Goal: Information Seeking & Learning: Learn about a topic

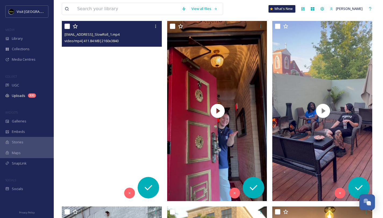
scroll to position [872, 0]
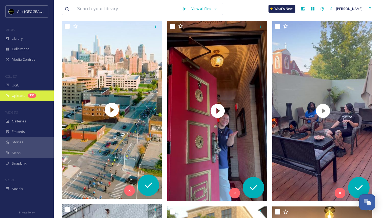
click at [27, 98] on div "Uploads 331" at bounding box center [27, 96] width 54 height 10
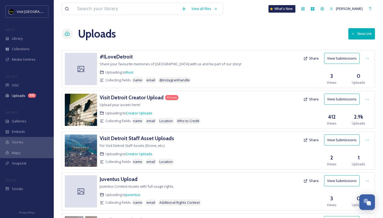
click at [347, 102] on button "View Submissions" at bounding box center [342, 99] width 36 height 11
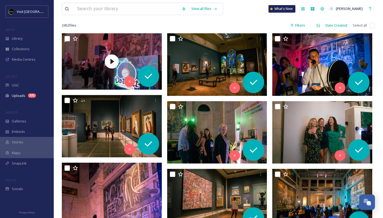
scroll to position [77, 0]
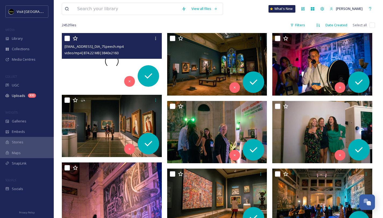
click at [95, 76] on div at bounding box center [112, 61] width 100 height 56
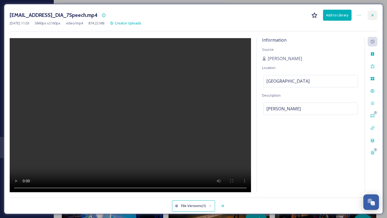
click at [374, 13] on icon at bounding box center [373, 15] width 4 height 4
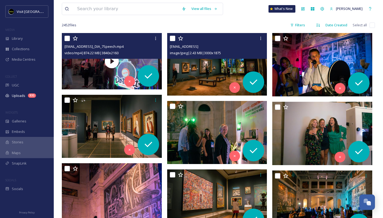
click at [226, 66] on img at bounding box center [217, 64] width 100 height 63
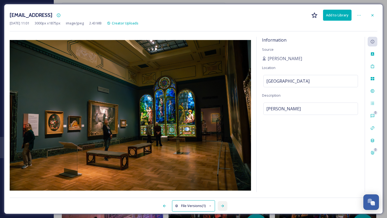
click at [222, 207] on icon at bounding box center [223, 206] width 4 height 4
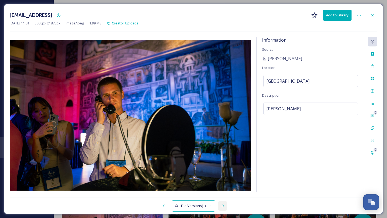
click at [222, 207] on icon at bounding box center [223, 206] width 4 height 4
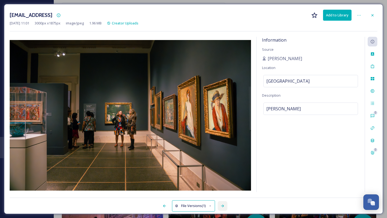
click at [222, 207] on icon at bounding box center [223, 206] width 4 height 4
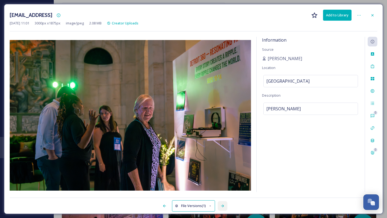
click at [222, 207] on icon at bounding box center [223, 206] width 4 height 4
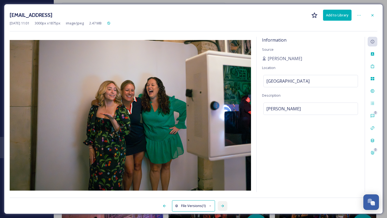
click at [222, 207] on icon at bounding box center [223, 206] width 4 height 4
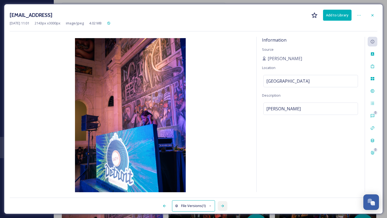
click at [222, 207] on icon at bounding box center [223, 206] width 4 height 4
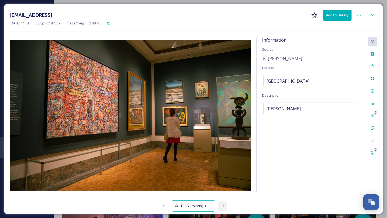
click at [222, 207] on icon at bounding box center [223, 206] width 4 height 4
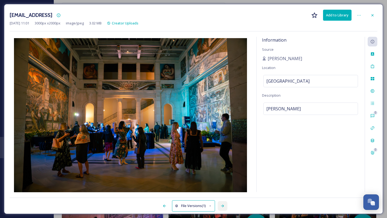
click at [222, 207] on icon at bounding box center [223, 206] width 4 height 4
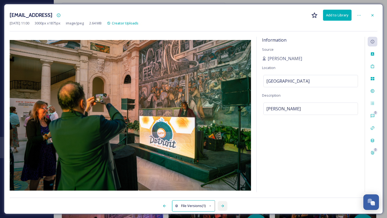
click at [222, 207] on icon at bounding box center [223, 206] width 4 height 4
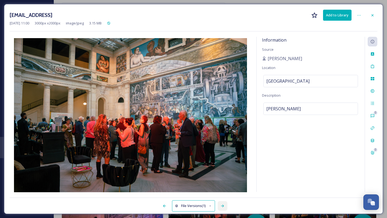
click at [222, 207] on icon at bounding box center [223, 206] width 4 height 4
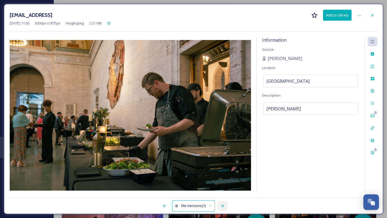
click at [222, 207] on icon at bounding box center [223, 206] width 4 height 4
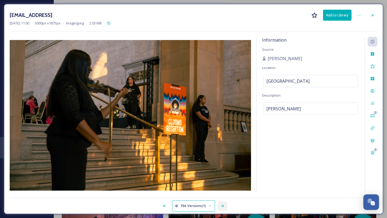
click at [222, 207] on icon at bounding box center [223, 206] width 4 height 4
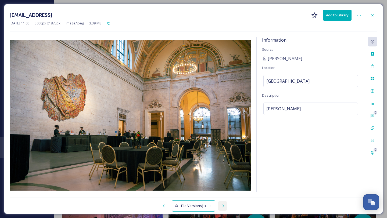
click at [222, 207] on icon at bounding box center [223, 206] width 4 height 4
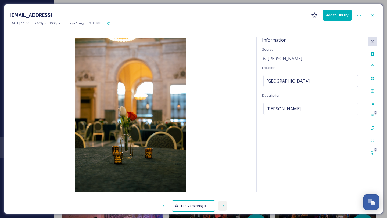
click at [222, 207] on icon at bounding box center [223, 206] width 4 height 4
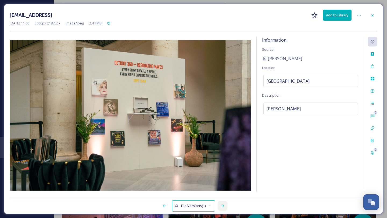
click at [222, 207] on icon at bounding box center [223, 206] width 4 height 4
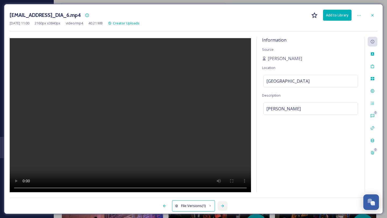
click at [223, 205] on icon at bounding box center [223, 206] width 4 height 4
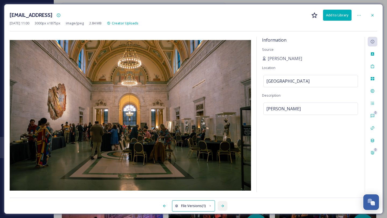
click at [223, 205] on icon at bounding box center [223, 206] width 4 height 4
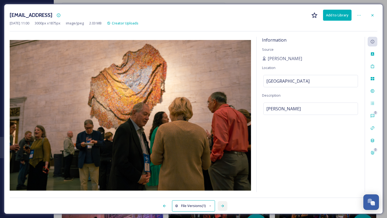
click at [223, 205] on icon at bounding box center [223, 206] width 4 height 4
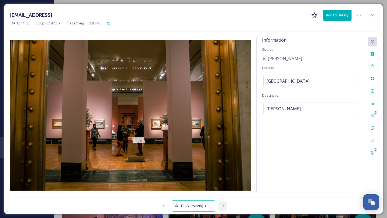
click at [223, 205] on icon at bounding box center [223, 206] width 4 height 4
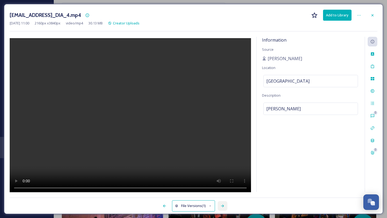
click at [224, 205] on icon at bounding box center [223, 206] width 4 height 4
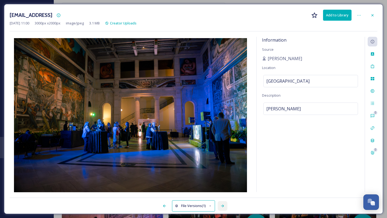
click at [224, 205] on icon at bounding box center [223, 206] width 4 height 4
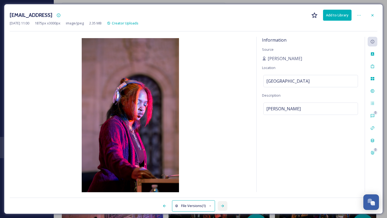
click at [224, 205] on icon at bounding box center [223, 206] width 4 height 4
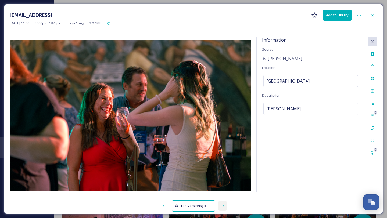
click at [224, 205] on icon at bounding box center [223, 206] width 4 height 4
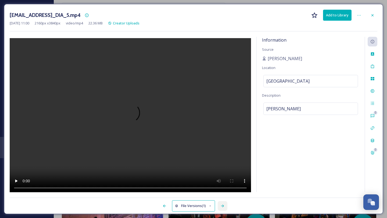
click at [224, 205] on icon at bounding box center [223, 206] width 4 height 4
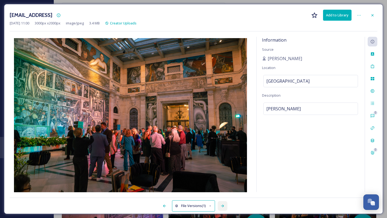
click at [224, 205] on icon at bounding box center [223, 206] width 4 height 4
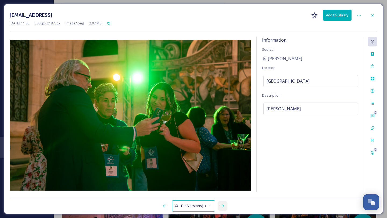
click at [224, 205] on icon at bounding box center [223, 206] width 4 height 4
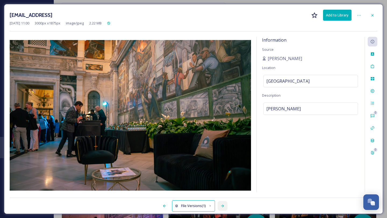
click at [224, 205] on icon at bounding box center [223, 206] width 4 height 4
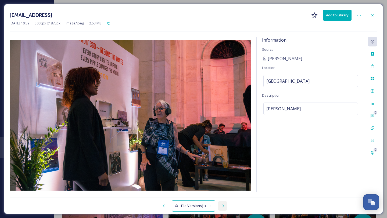
click at [224, 205] on icon at bounding box center [223, 206] width 4 height 4
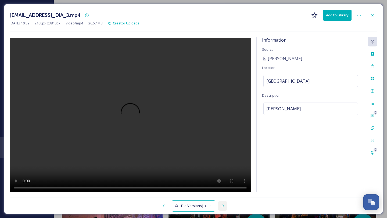
click at [224, 204] on icon at bounding box center [223, 206] width 4 height 4
click at [222, 207] on icon at bounding box center [223, 206] width 4 height 4
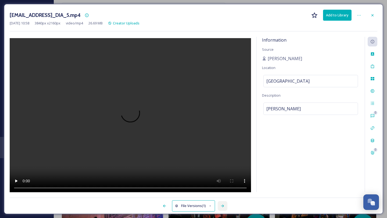
click at [222, 207] on icon at bounding box center [223, 206] width 4 height 4
click at [378, 11] on div "[EMAIL_ADDRESS]_DIA_2.mp4 Add to Library [DATE] 10:58 3840 px x 2160 px video/m…" at bounding box center [193, 109] width 379 height 210
click at [371, 15] on icon at bounding box center [373, 15] width 4 height 4
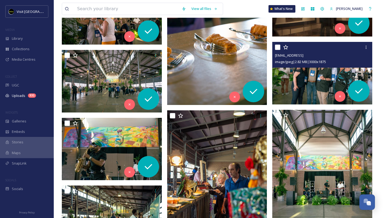
scroll to position [1305, 0]
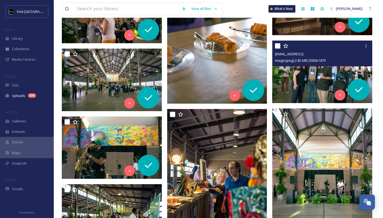
click at [312, 74] on img at bounding box center [322, 72] width 100 height 63
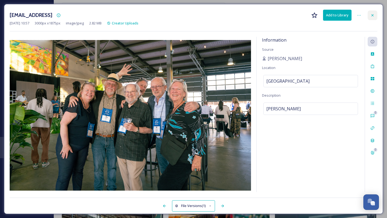
click at [372, 18] on div at bounding box center [373, 15] width 10 height 10
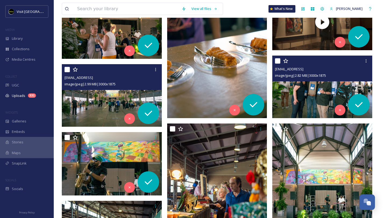
click at [105, 101] on img at bounding box center [112, 95] width 100 height 63
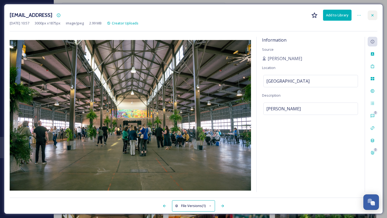
click at [375, 13] on div at bounding box center [373, 15] width 10 height 10
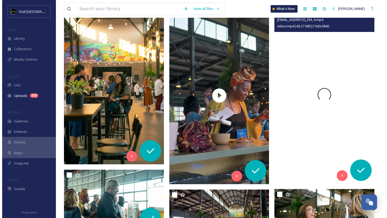
scroll to position [1554, 0]
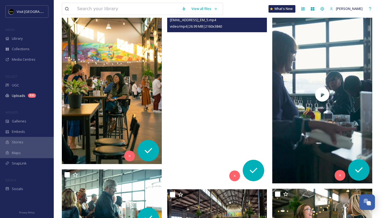
click at [240, 117] on video "ext_1758121056.042383_contactbrgtz@gmail.com-Vertical_EM_5.mp4" at bounding box center [217, 95] width 100 height 178
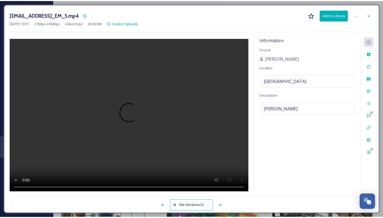
scroll to position [1572, 0]
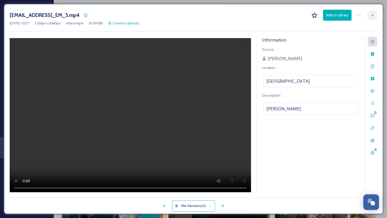
click at [377, 12] on div at bounding box center [373, 15] width 10 height 10
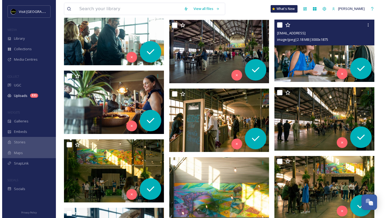
scroll to position [1721, 0]
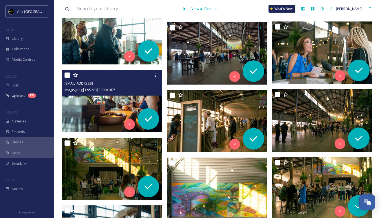
click at [122, 112] on img at bounding box center [112, 101] width 100 height 63
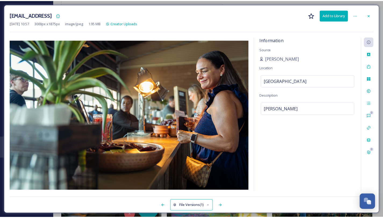
scroll to position [1742, 0]
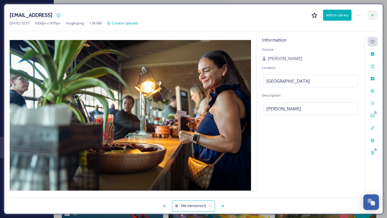
click at [371, 17] on icon at bounding box center [373, 15] width 4 height 4
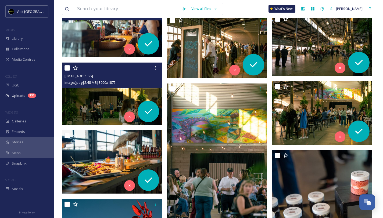
scroll to position [1797, 0]
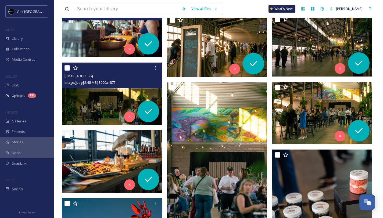
click at [117, 103] on img at bounding box center [112, 94] width 100 height 63
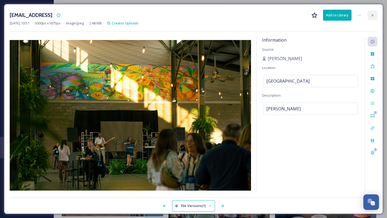
click at [371, 15] on icon at bounding box center [373, 15] width 4 height 4
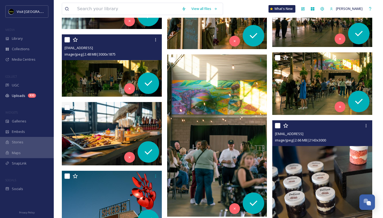
scroll to position [1874, 0]
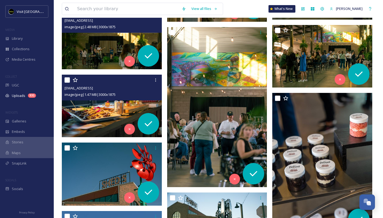
click at [100, 117] on img at bounding box center [112, 106] width 100 height 63
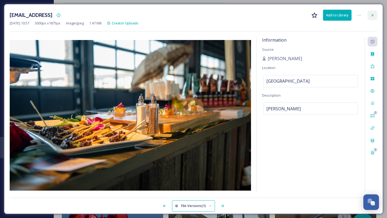
click at [373, 17] on icon at bounding box center [373, 15] width 4 height 4
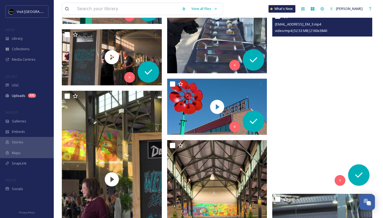
scroll to position [2214, 0]
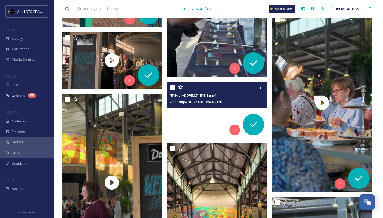
click at [202, 126] on video "ext_1758121024.010522_contactbrgtz@gmail.com-Horizontal_EM_1.mp4" at bounding box center [217, 110] width 100 height 56
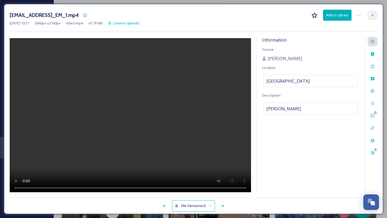
click at [371, 14] on icon at bounding box center [373, 15] width 4 height 4
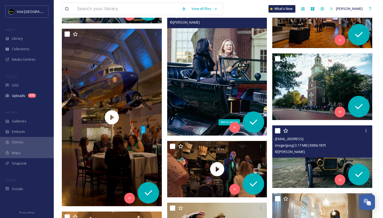
scroll to position [3890, 0]
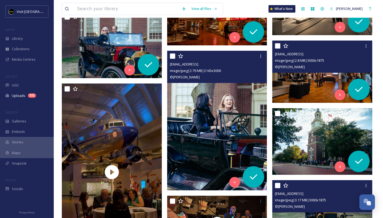
click at [235, 106] on img at bounding box center [217, 121] width 100 height 140
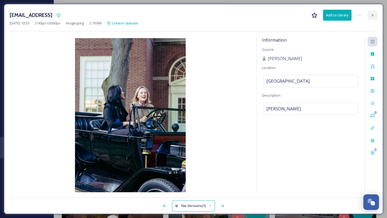
click at [373, 11] on div at bounding box center [373, 15] width 10 height 10
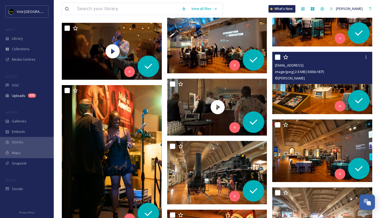
scroll to position [3708, 0]
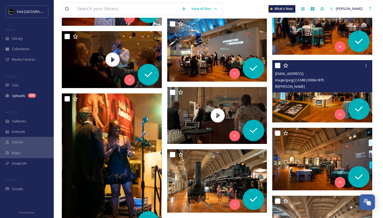
click at [329, 98] on img at bounding box center [322, 91] width 100 height 63
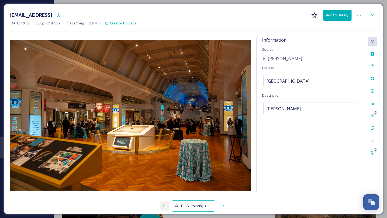
click at [166, 205] on icon at bounding box center [164, 206] width 4 height 4
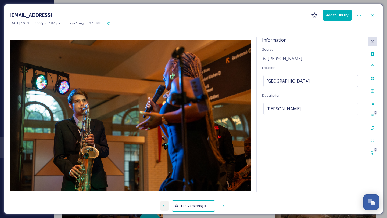
click at [166, 205] on icon at bounding box center [164, 206] width 4 height 4
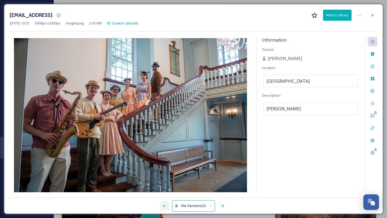
click at [166, 205] on icon at bounding box center [164, 206] width 4 height 4
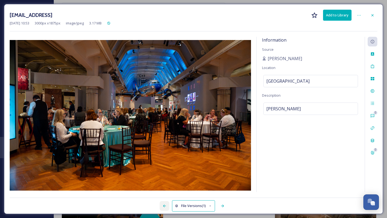
click at [166, 205] on icon at bounding box center [164, 206] width 4 height 4
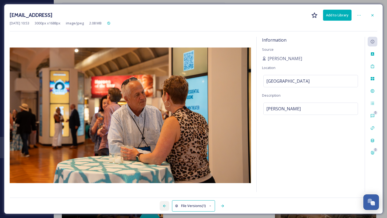
click at [166, 205] on icon at bounding box center [164, 206] width 4 height 4
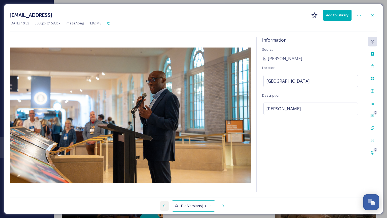
click at [166, 205] on icon at bounding box center [164, 206] width 4 height 4
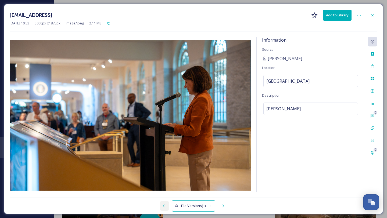
click at [166, 205] on icon at bounding box center [164, 206] width 4 height 4
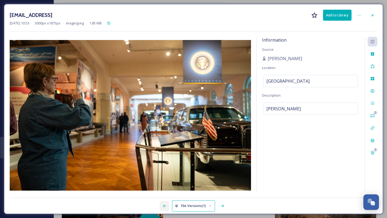
click at [166, 205] on icon at bounding box center [164, 206] width 4 height 4
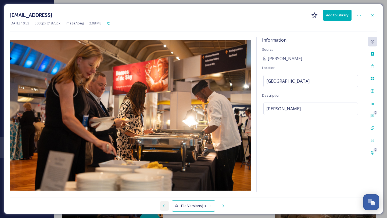
click at [166, 205] on icon at bounding box center [164, 206] width 4 height 4
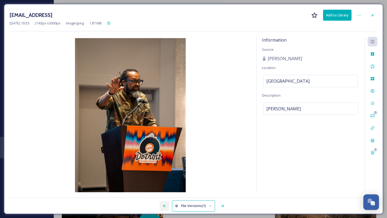
click at [166, 205] on icon at bounding box center [164, 206] width 4 height 4
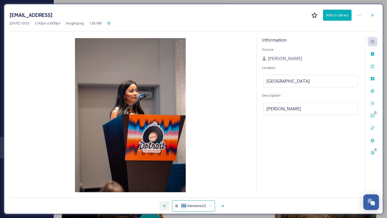
click at [166, 205] on icon at bounding box center [164, 206] width 4 height 4
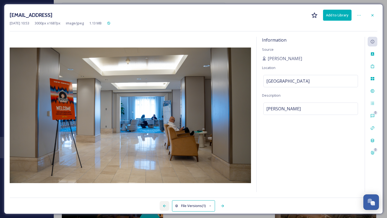
click at [166, 205] on icon at bounding box center [164, 206] width 4 height 4
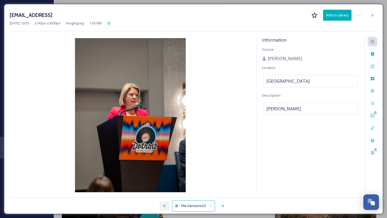
click at [166, 205] on icon at bounding box center [164, 206] width 4 height 4
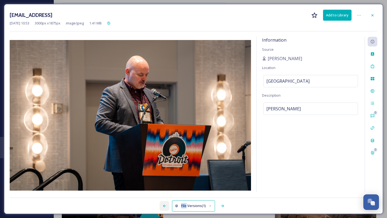
click at [166, 205] on icon at bounding box center [164, 206] width 4 height 4
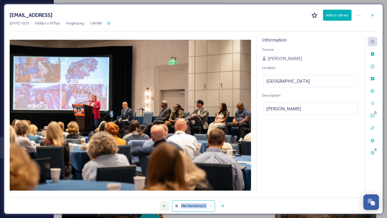
click at [166, 205] on icon at bounding box center [164, 206] width 4 height 4
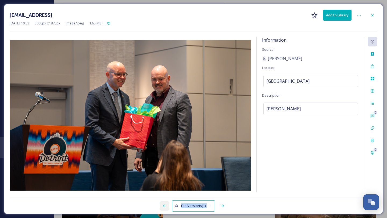
click at [166, 205] on icon at bounding box center [164, 206] width 4 height 4
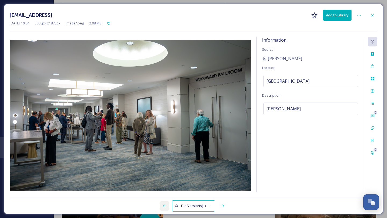
click at [166, 205] on icon at bounding box center [164, 206] width 4 height 4
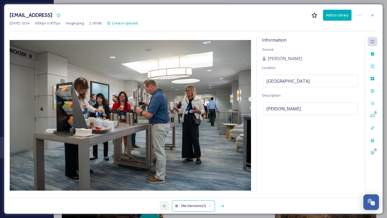
click at [164, 207] on icon at bounding box center [164, 206] width 4 height 4
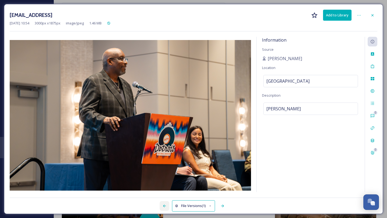
click at [164, 207] on icon at bounding box center [164, 206] width 4 height 4
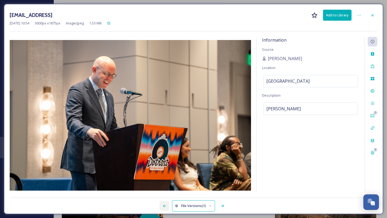
click at [164, 207] on icon at bounding box center [164, 206] width 4 height 4
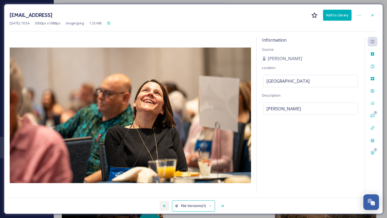
click at [164, 207] on icon at bounding box center [164, 206] width 4 height 4
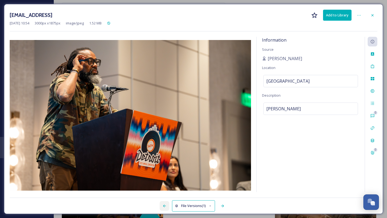
click at [164, 207] on icon at bounding box center [164, 206] width 4 height 4
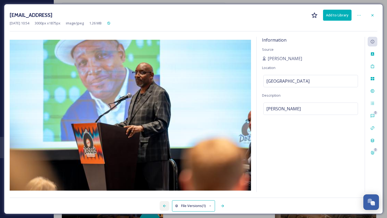
click at [164, 207] on icon at bounding box center [164, 206] width 4 height 4
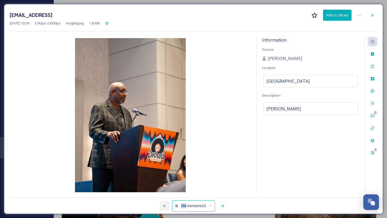
click at [164, 207] on icon at bounding box center [164, 206] width 4 height 4
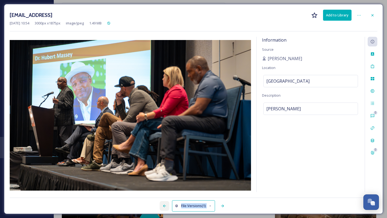
click at [164, 207] on icon at bounding box center [164, 206] width 4 height 4
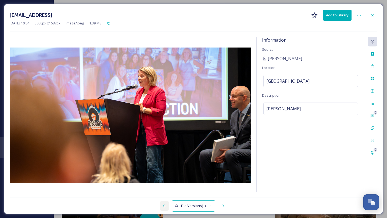
click at [164, 207] on icon at bounding box center [164, 206] width 4 height 4
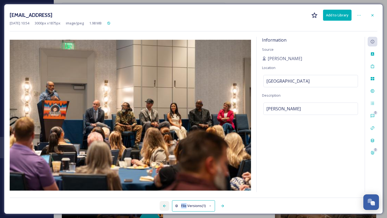
click at [164, 207] on icon at bounding box center [164, 206] width 4 height 4
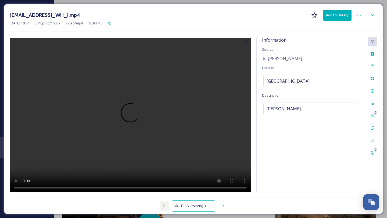
click at [164, 207] on icon at bounding box center [164, 206] width 4 height 4
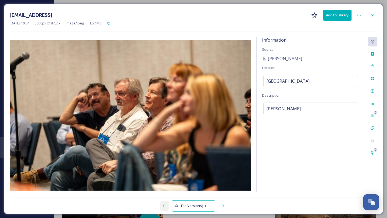
click at [164, 207] on icon at bounding box center [164, 206] width 4 height 4
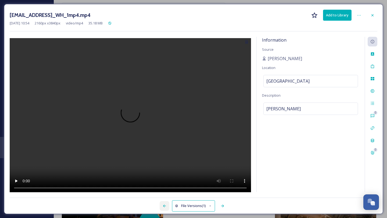
click at [164, 207] on icon at bounding box center [164, 206] width 4 height 4
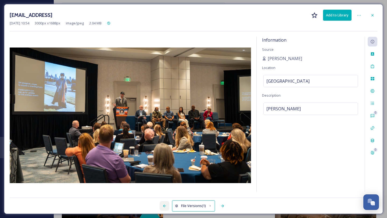
click at [164, 207] on icon at bounding box center [164, 206] width 4 height 4
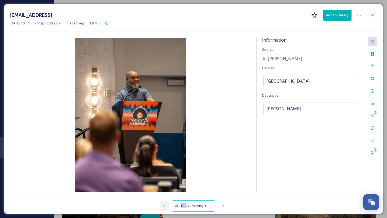
click at [164, 207] on icon at bounding box center [164, 206] width 4 height 4
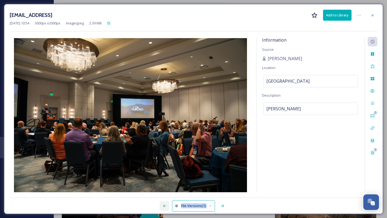
click at [164, 207] on icon at bounding box center [164, 206] width 4 height 4
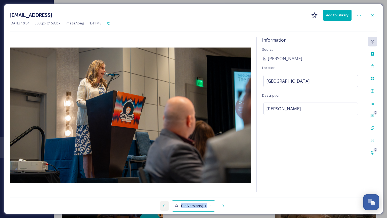
click at [164, 207] on icon at bounding box center [164, 206] width 4 height 4
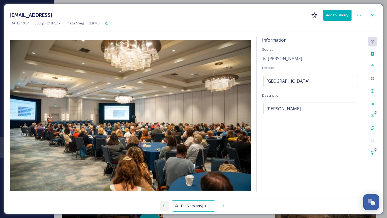
click at [164, 207] on icon at bounding box center [164, 206] width 4 height 4
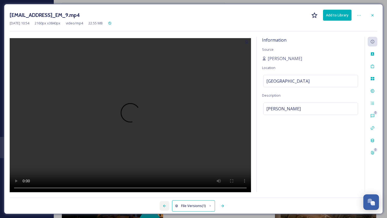
click at [164, 207] on icon at bounding box center [164, 206] width 4 height 4
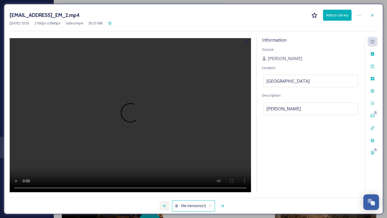
click at [164, 207] on icon at bounding box center [164, 206] width 4 height 4
click at [166, 207] on icon at bounding box center [164, 206] width 4 height 4
click at [167, 205] on div at bounding box center [165, 206] width 10 height 10
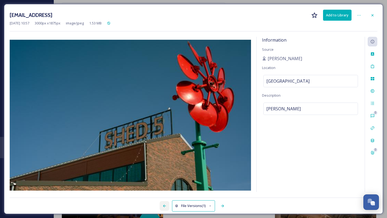
click at [167, 205] on div at bounding box center [165, 206] width 10 height 10
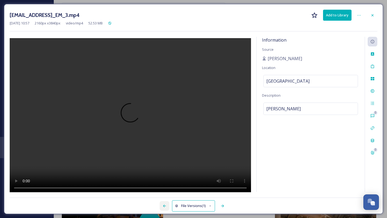
click at [167, 205] on div at bounding box center [165, 206] width 10 height 10
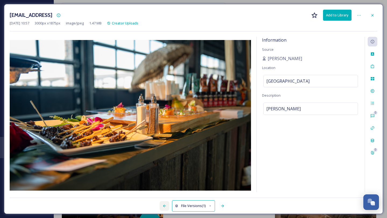
click at [166, 204] on icon at bounding box center [164, 206] width 4 height 4
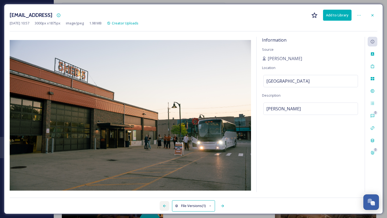
click at [166, 204] on icon at bounding box center [164, 206] width 4 height 4
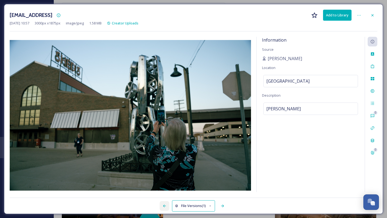
click at [166, 204] on icon at bounding box center [164, 206] width 4 height 4
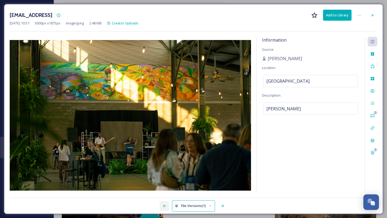
click at [166, 204] on icon at bounding box center [164, 206] width 4 height 4
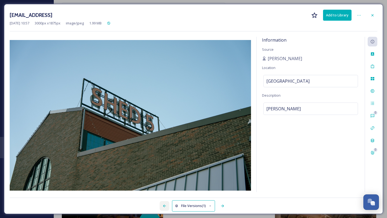
click at [166, 204] on icon at bounding box center [164, 206] width 4 height 4
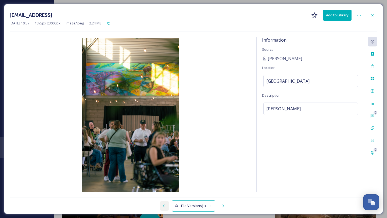
click at [166, 204] on icon at bounding box center [164, 206] width 4 height 4
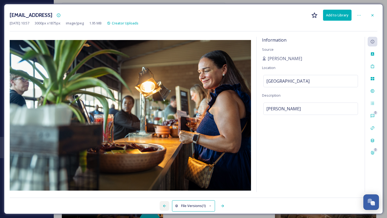
click at [166, 204] on icon at bounding box center [164, 206] width 4 height 4
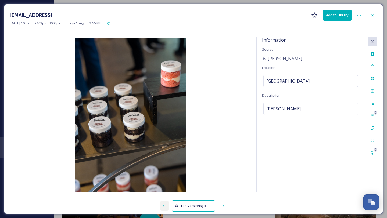
click at [166, 204] on icon at bounding box center [164, 206] width 4 height 4
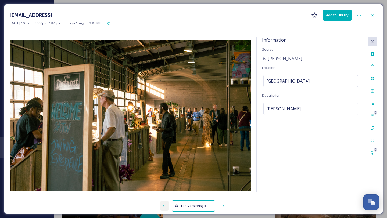
click at [166, 204] on icon at bounding box center [164, 206] width 4 height 4
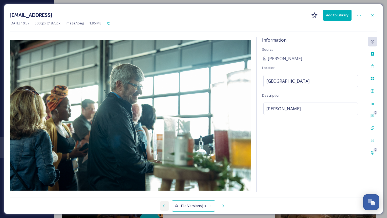
click at [166, 204] on icon at bounding box center [164, 206] width 4 height 4
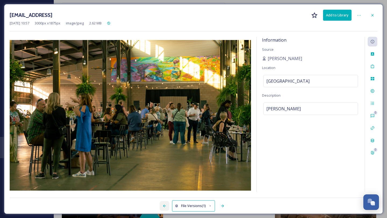
click at [166, 204] on icon at bounding box center [164, 206] width 4 height 4
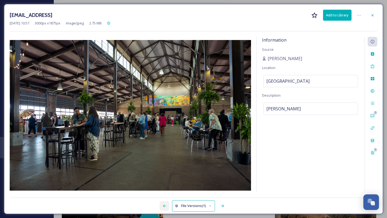
click at [166, 204] on icon at bounding box center [164, 206] width 4 height 4
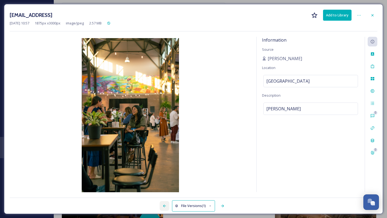
click at [166, 204] on icon at bounding box center [164, 206] width 4 height 4
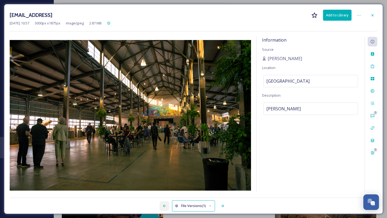
click at [166, 204] on icon at bounding box center [164, 206] width 4 height 4
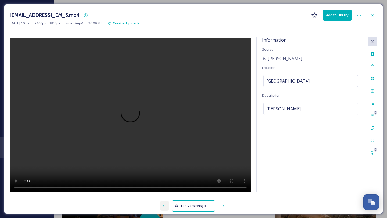
click at [166, 204] on icon at bounding box center [164, 206] width 4 height 4
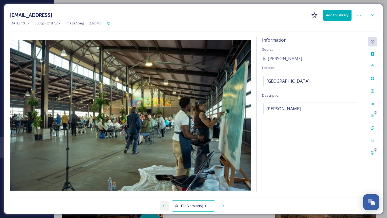
click at [166, 204] on icon at bounding box center [164, 206] width 4 height 4
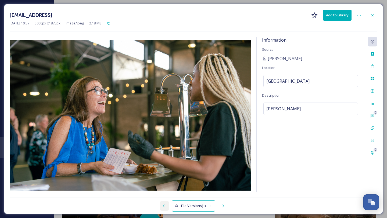
click at [166, 204] on icon at bounding box center [164, 206] width 4 height 4
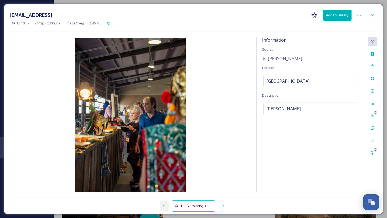
click at [166, 204] on icon at bounding box center [164, 206] width 4 height 4
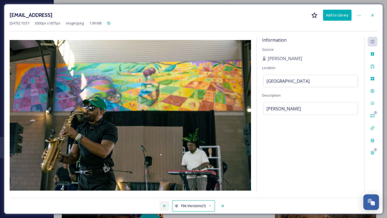
click at [166, 204] on icon at bounding box center [164, 206] width 4 height 4
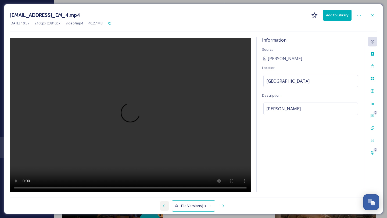
click at [166, 204] on icon at bounding box center [164, 206] width 4 height 4
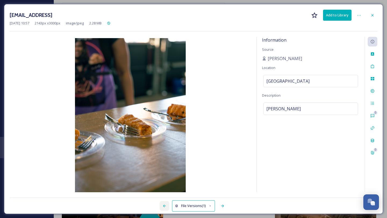
click at [166, 204] on icon at bounding box center [164, 206] width 4 height 4
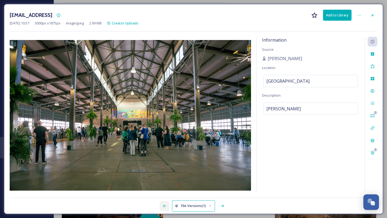
click at [166, 204] on icon at bounding box center [164, 206] width 4 height 4
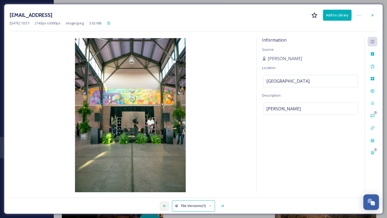
click at [166, 204] on icon at bounding box center [164, 206] width 4 height 4
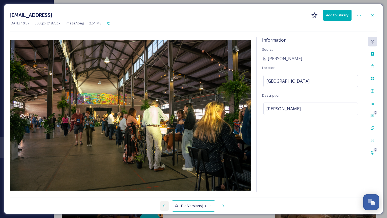
click at [166, 204] on icon at bounding box center [164, 206] width 4 height 4
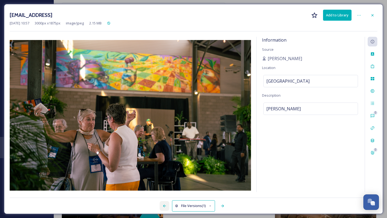
click at [166, 204] on icon at bounding box center [164, 206] width 4 height 4
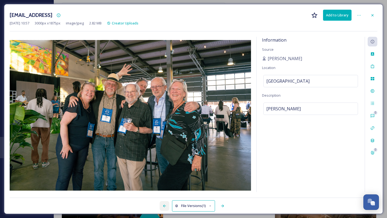
click at [163, 205] on icon at bounding box center [164, 206] width 4 height 4
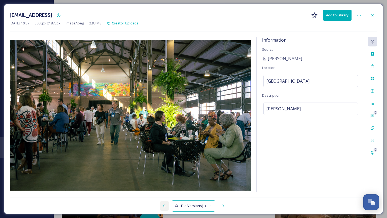
click at [163, 205] on icon at bounding box center [164, 206] width 4 height 4
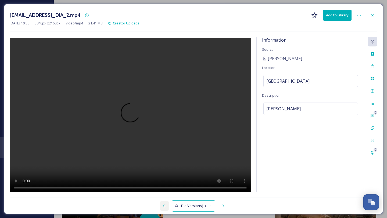
click at [163, 205] on icon at bounding box center [164, 206] width 4 height 4
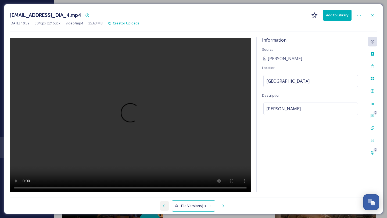
click at [163, 205] on icon at bounding box center [164, 206] width 4 height 4
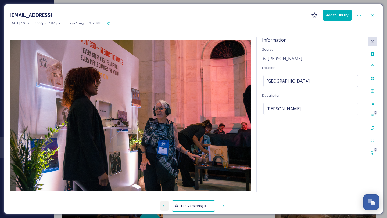
click at [163, 205] on icon at bounding box center [164, 206] width 4 height 4
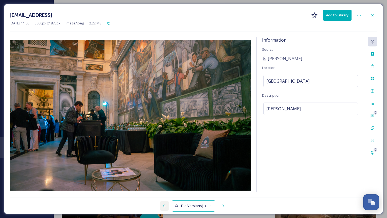
click at [163, 205] on icon at bounding box center [164, 206] width 4 height 4
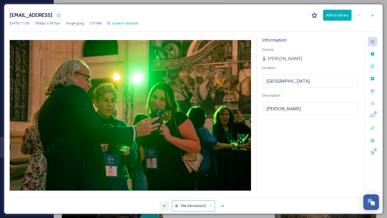
click at [163, 205] on icon at bounding box center [164, 206] width 4 height 4
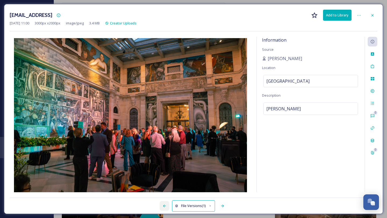
click at [163, 205] on icon at bounding box center [164, 206] width 4 height 4
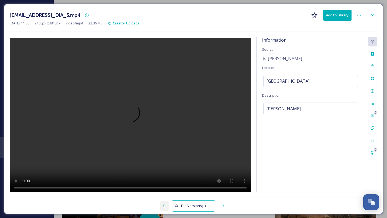
click at [163, 205] on icon at bounding box center [164, 206] width 4 height 4
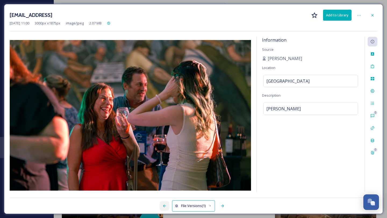
click at [163, 205] on icon at bounding box center [164, 206] width 4 height 4
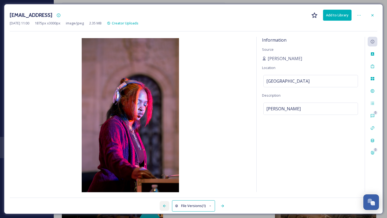
click at [163, 205] on icon at bounding box center [164, 206] width 4 height 4
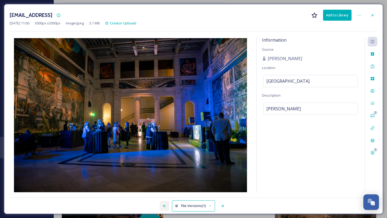
click at [163, 205] on icon at bounding box center [164, 206] width 4 height 4
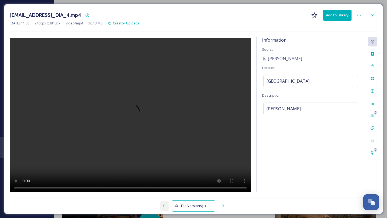
click at [163, 205] on icon at bounding box center [164, 206] width 4 height 4
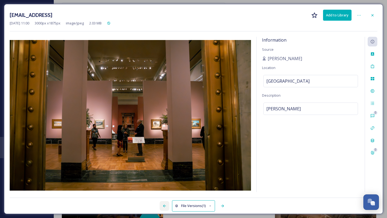
click at [163, 205] on icon at bounding box center [164, 206] width 4 height 4
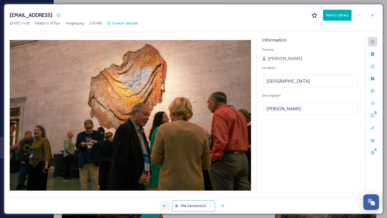
click at [163, 205] on icon at bounding box center [164, 206] width 4 height 4
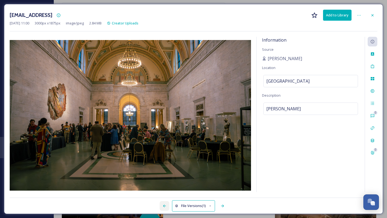
click at [163, 205] on icon at bounding box center [164, 206] width 4 height 4
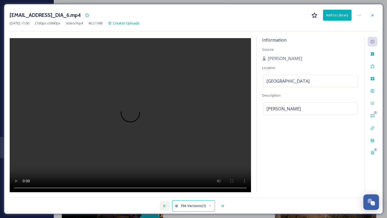
click at [163, 205] on icon at bounding box center [164, 206] width 4 height 4
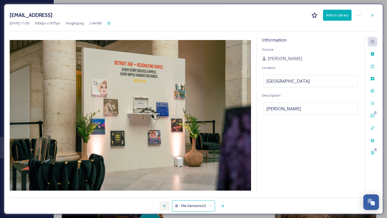
click at [163, 205] on icon at bounding box center [164, 206] width 4 height 4
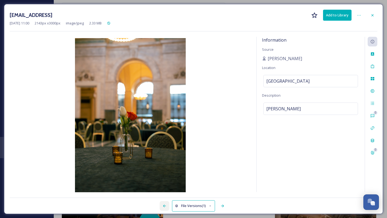
click at [163, 205] on icon at bounding box center [164, 206] width 4 height 4
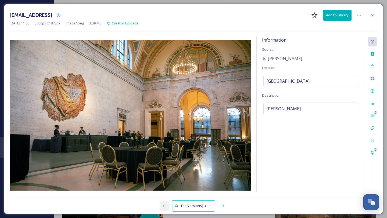
click at [163, 205] on icon at bounding box center [164, 206] width 4 height 4
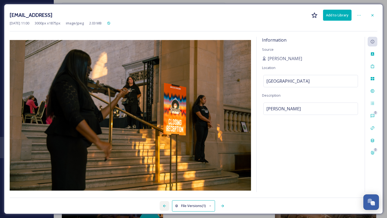
click at [163, 205] on icon at bounding box center [164, 206] width 4 height 4
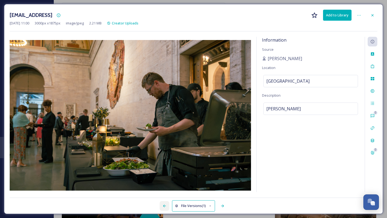
click at [163, 205] on icon at bounding box center [164, 206] width 4 height 4
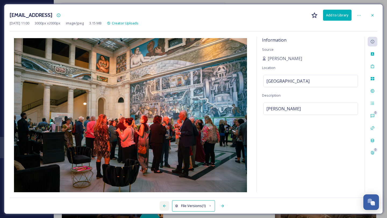
click at [163, 205] on icon at bounding box center [164, 206] width 4 height 4
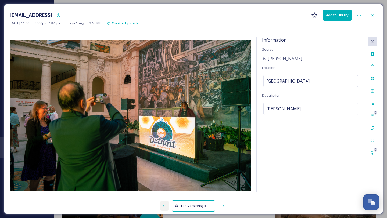
click at [163, 205] on icon at bounding box center [164, 206] width 4 height 4
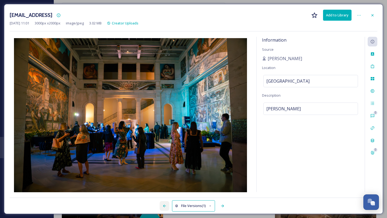
click at [162, 210] on div at bounding box center [165, 206] width 10 height 10
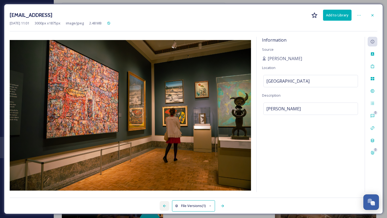
click at [162, 210] on div at bounding box center [165, 206] width 10 height 10
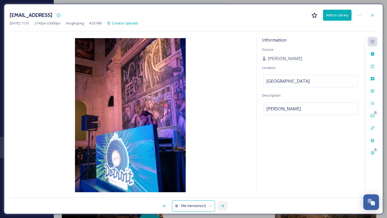
click at [222, 209] on div at bounding box center [223, 206] width 10 height 10
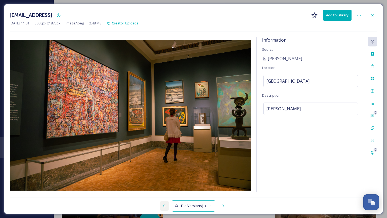
click at [164, 207] on icon at bounding box center [164, 206] width 4 height 4
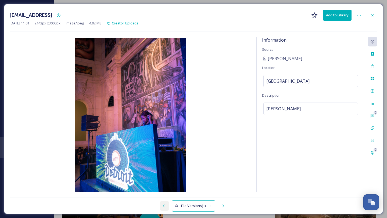
click at [164, 207] on icon at bounding box center [164, 206] width 4 height 4
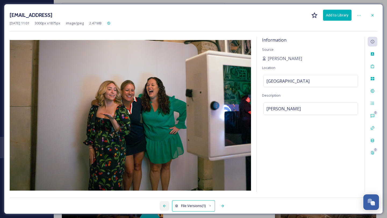
click at [164, 207] on icon at bounding box center [164, 206] width 4 height 4
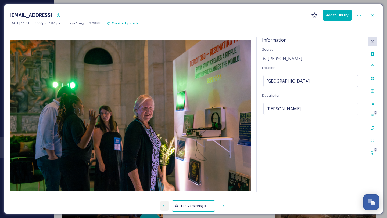
click at [164, 207] on icon at bounding box center [164, 206] width 4 height 4
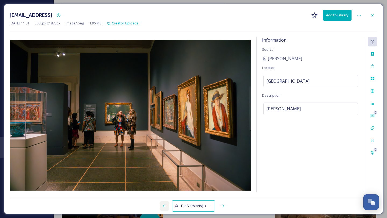
click at [164, 207] on icon at bounding box center [164, 206] width 4 height 4
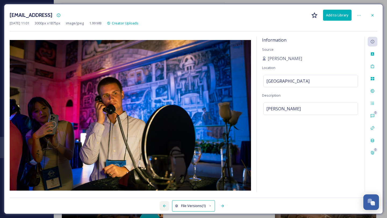
click at [164, 201] on div at bounding box center [165, 206] width 10 height 10
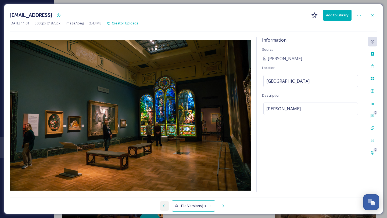
click at [164, 201] on div at bounding box center [165, 206] width 10 height 10
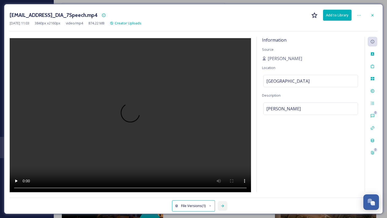
click at [222, 208] on icon at bounding box center [223, 206] width 4 height 4
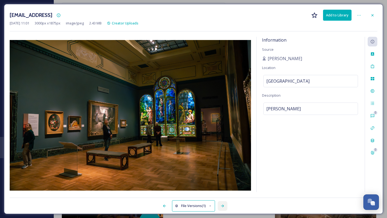
click at [222, 208] on icon at bounding box center [223, 206] width 4 height 4
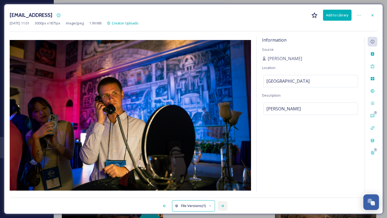
click at [222, 208] on icon at bounding box center [223, 206] width 4 height 4
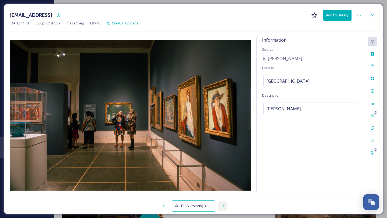
click at [222, 208] on icon at bounding box center [223, 206] width 4 height 4
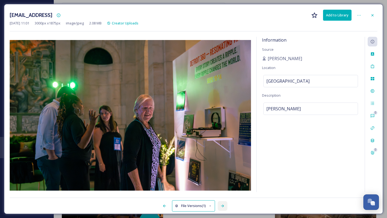
click at [222, 208] on icon at bounding box center [223, 206] width 4 height 4
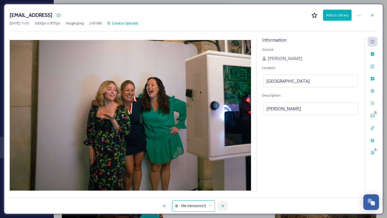
click at [222, 208] on icon at bounding box center [223, 206] width 4 height 4
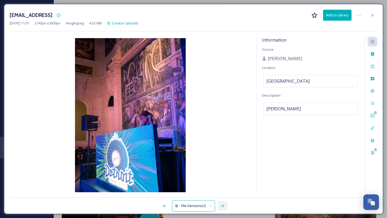
click at [222, 208] on icon at bounding box center [223, 206] width 4 height 4
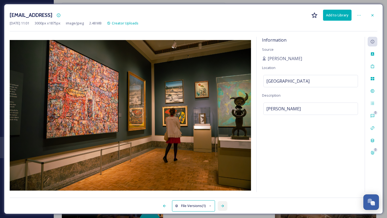
click at [222, 208] on icon at bounding box center [223, 206] width 4 height 4
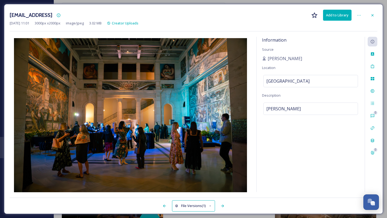
click at [374, 22] on div "[DATE] 11:01 3000 px x 2000 px image/jpeg 3.02 MB Creator Uploads" at bounding box center [194, 23] width 368 height 5
click at [374, 17] on icon at bounding box center [373, 15] width 4 height 4
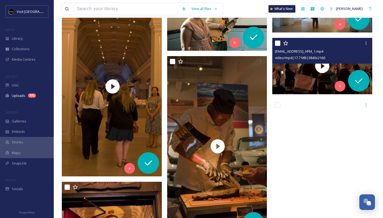
scroll to position [4212, 0]
